Goal: Information Seeking & Learning: Learn about a topic

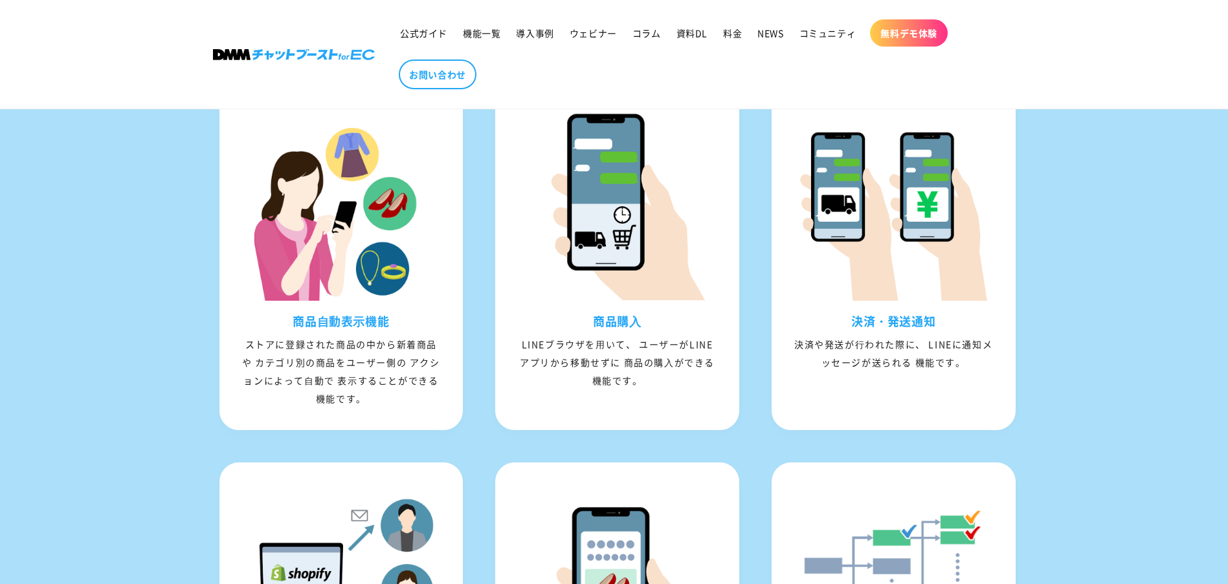
scroll to position [1304, 0]
click at [722, 37] on link "料金" at bounding box center [732, 32] width 34 height 27
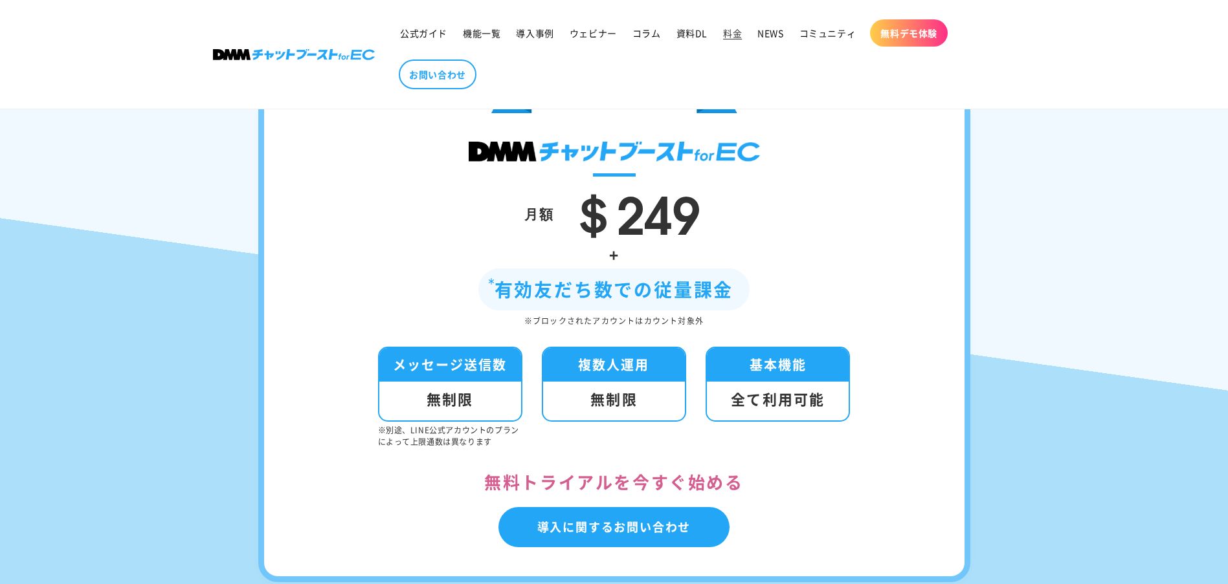
scroll to position [266, 0]
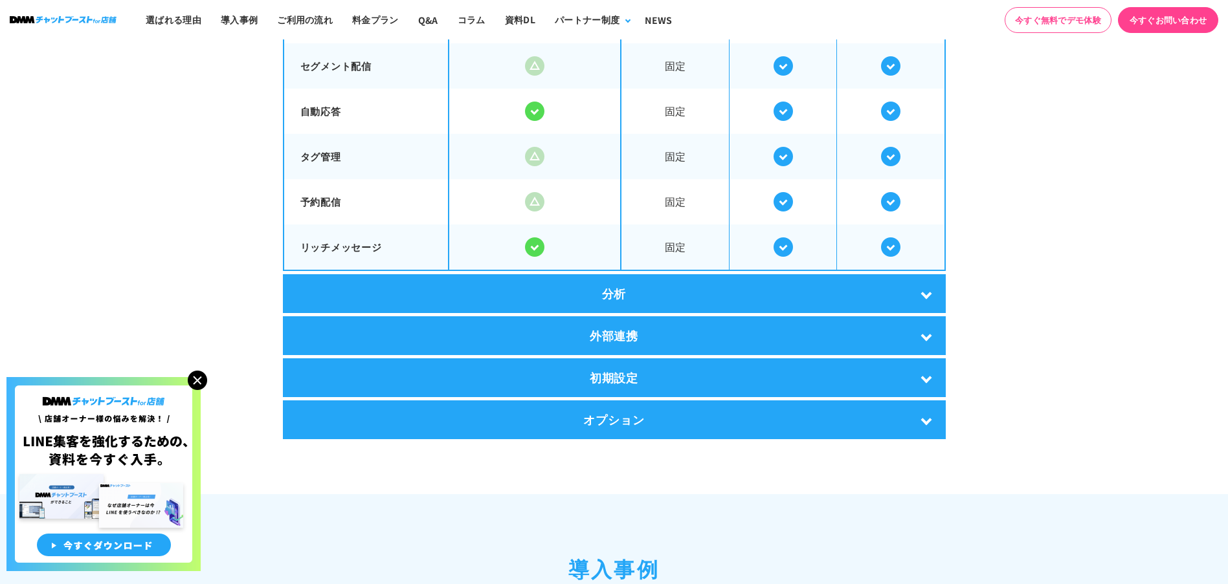
scroll to position [2419, 0]
click at [637, 297] on div "分析" at bounding box center [614, 293] width 663 height 39
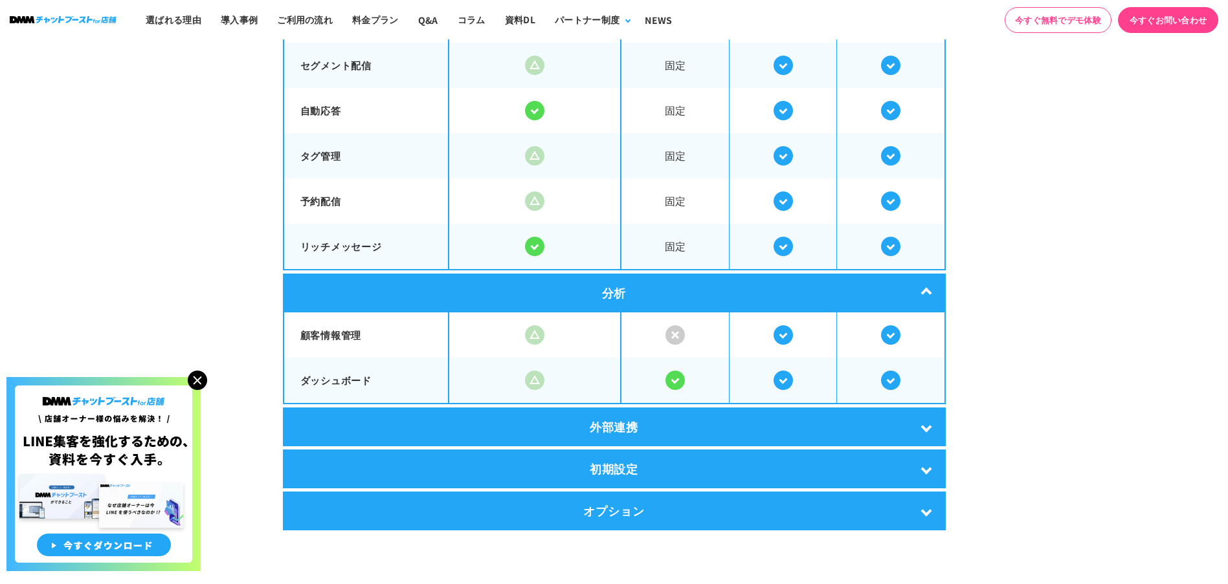
click at [568, 417] on div "外部連携" at bounding box center [614, 427] width 663 height 39
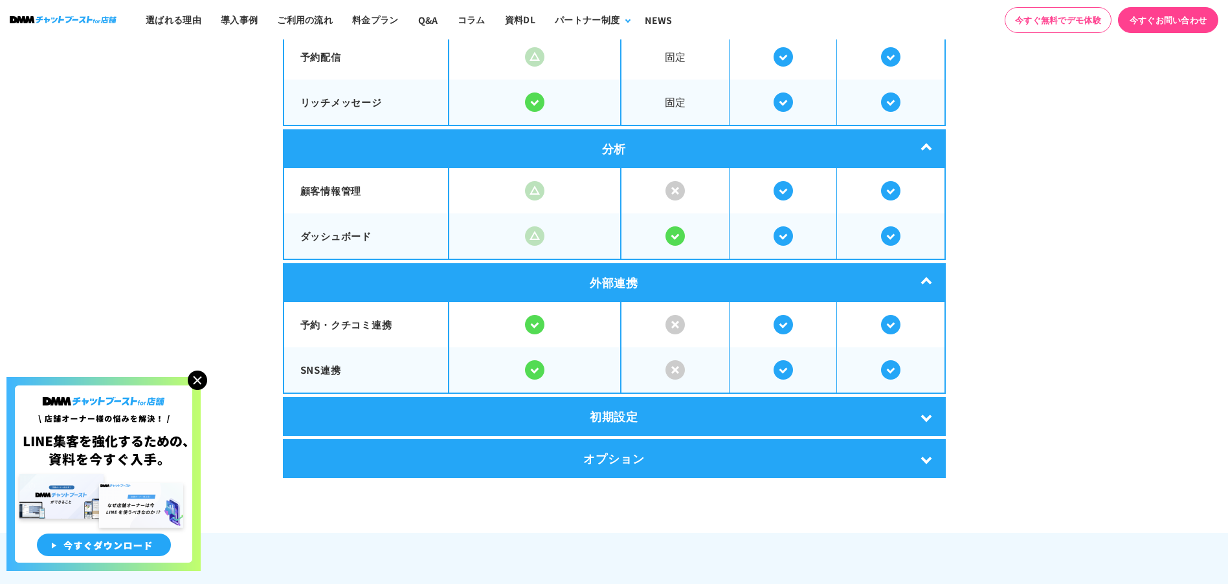
scroll to position [2564, 0]
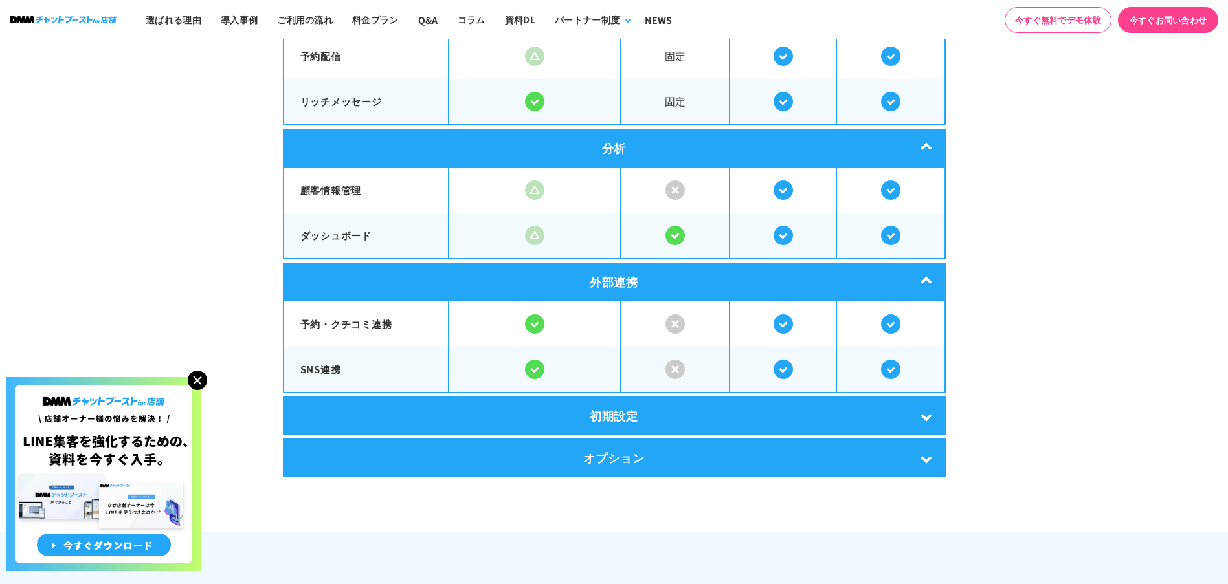
click at [604, 407] on div "初期設定" at bounding box center [614, 416] width 663 height 39
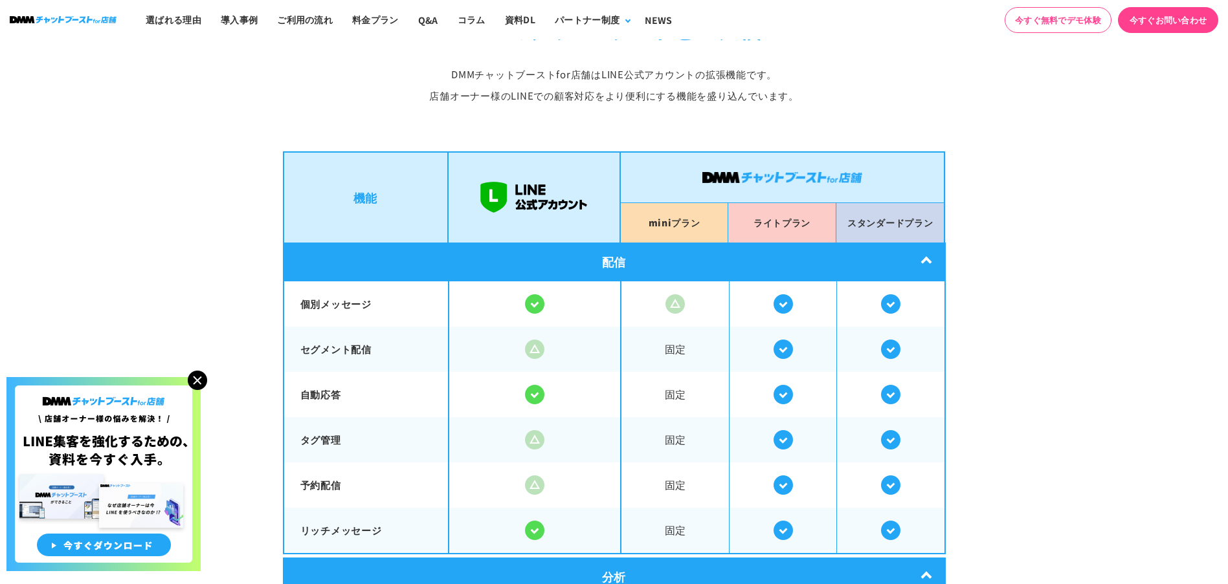
scroll to position [2138, 0]
